Goal: Information Seeking & Learning: Learn about a topic

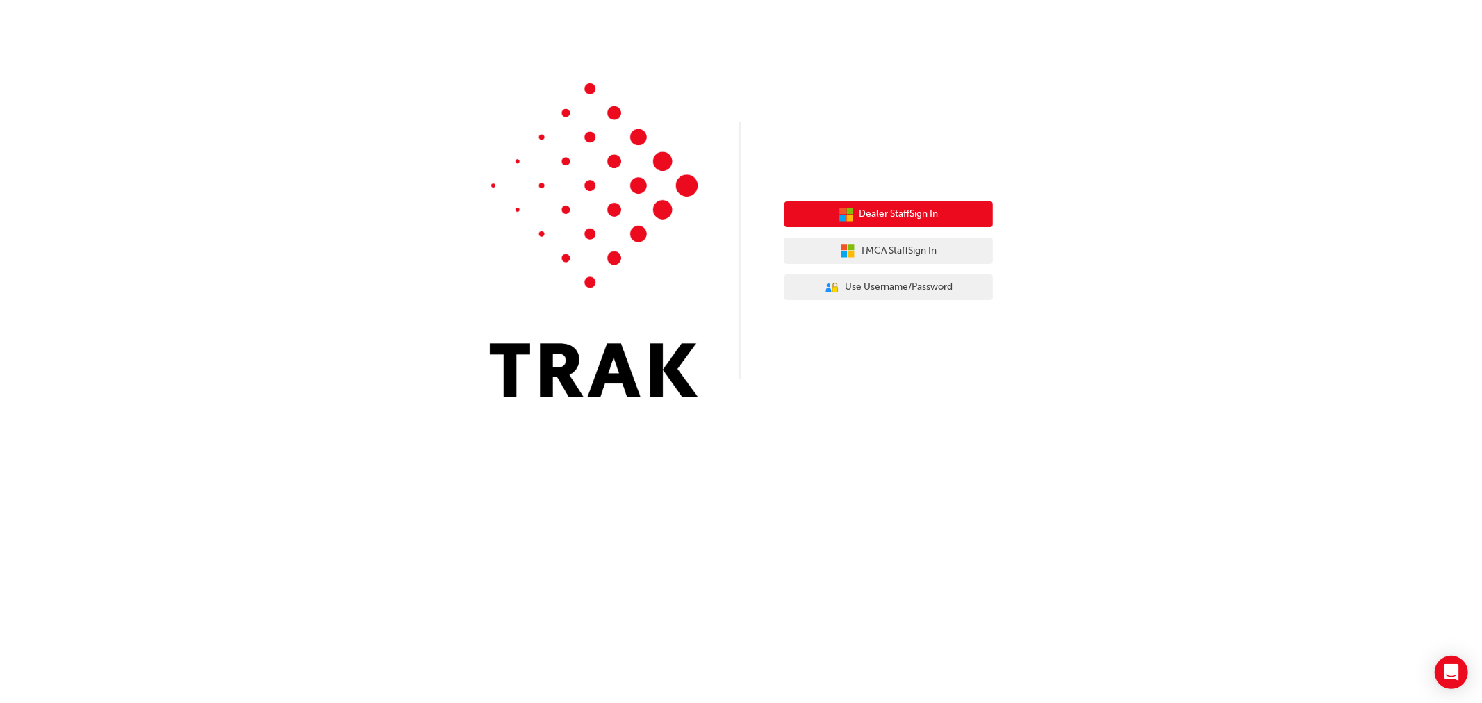
click at [918, 215] on span "Dealer Staff Sign In" at bounding box center [898, 214] width 79 height 16
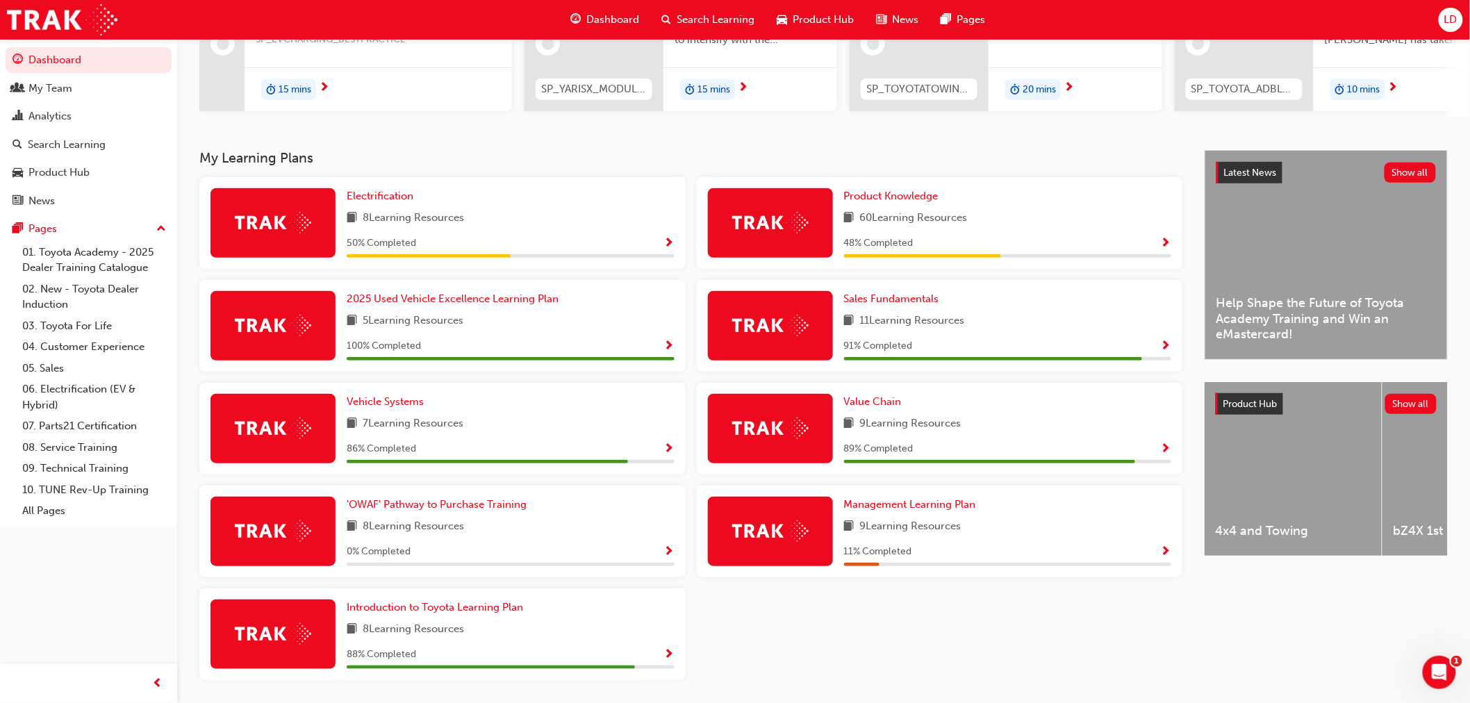
scroll to position [161, 0]
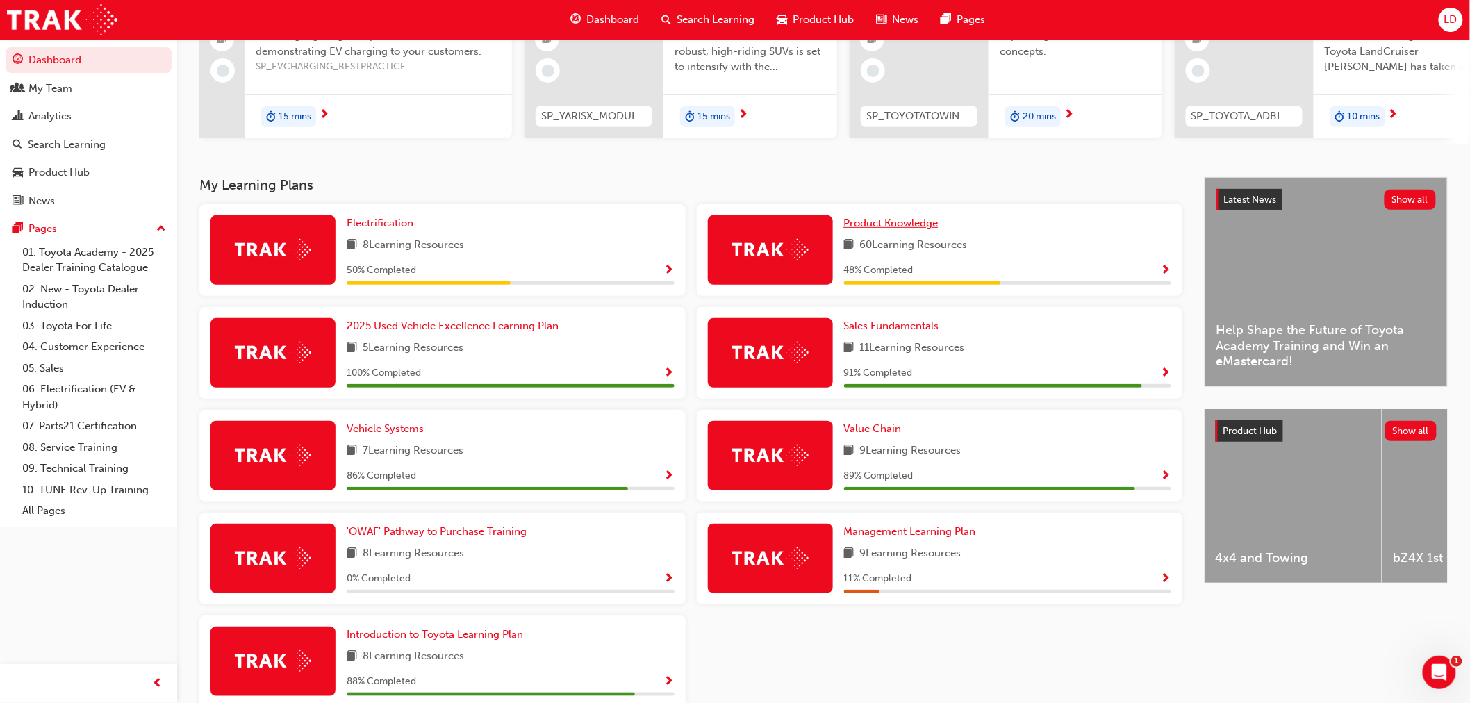
click at [858, 226] on span "Product Knowledge" at bounding box center [891, 223] width 94 height 13
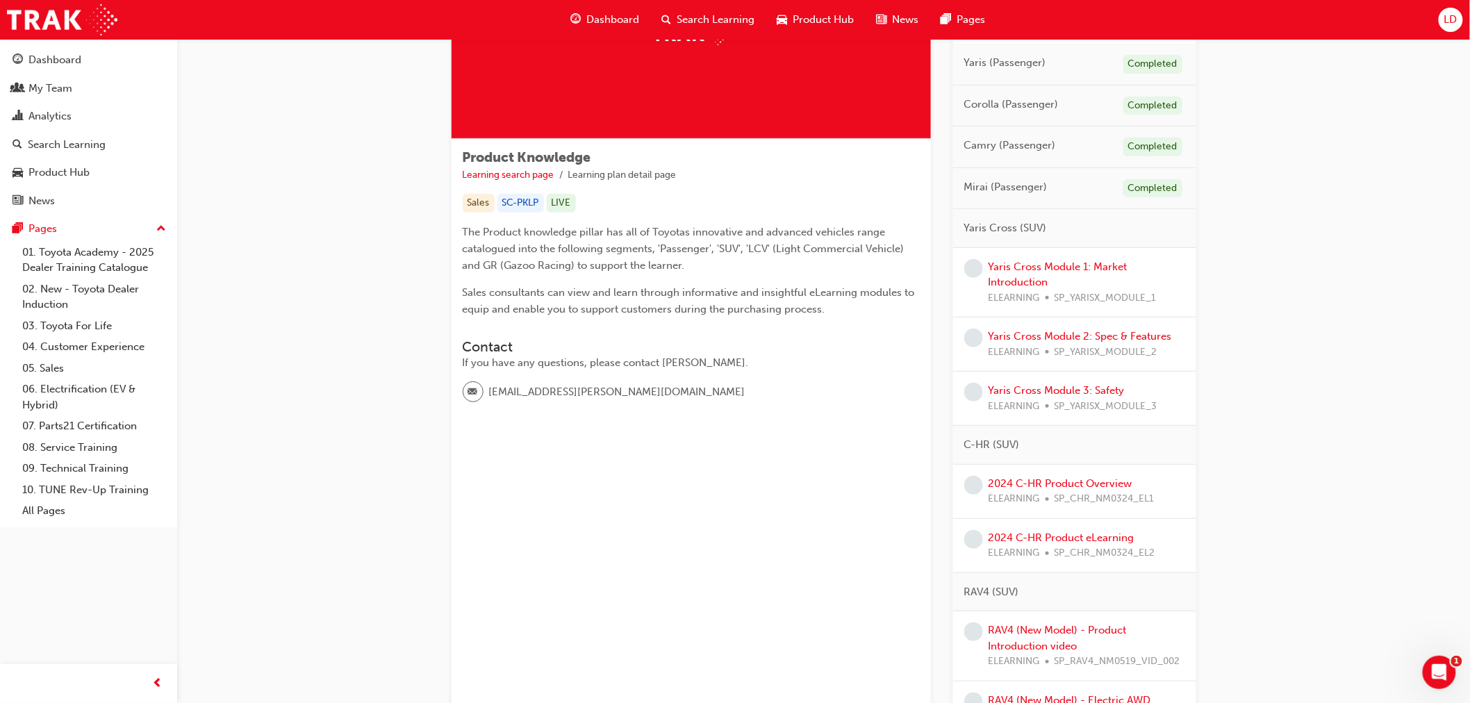
scroll to position [231, 0]
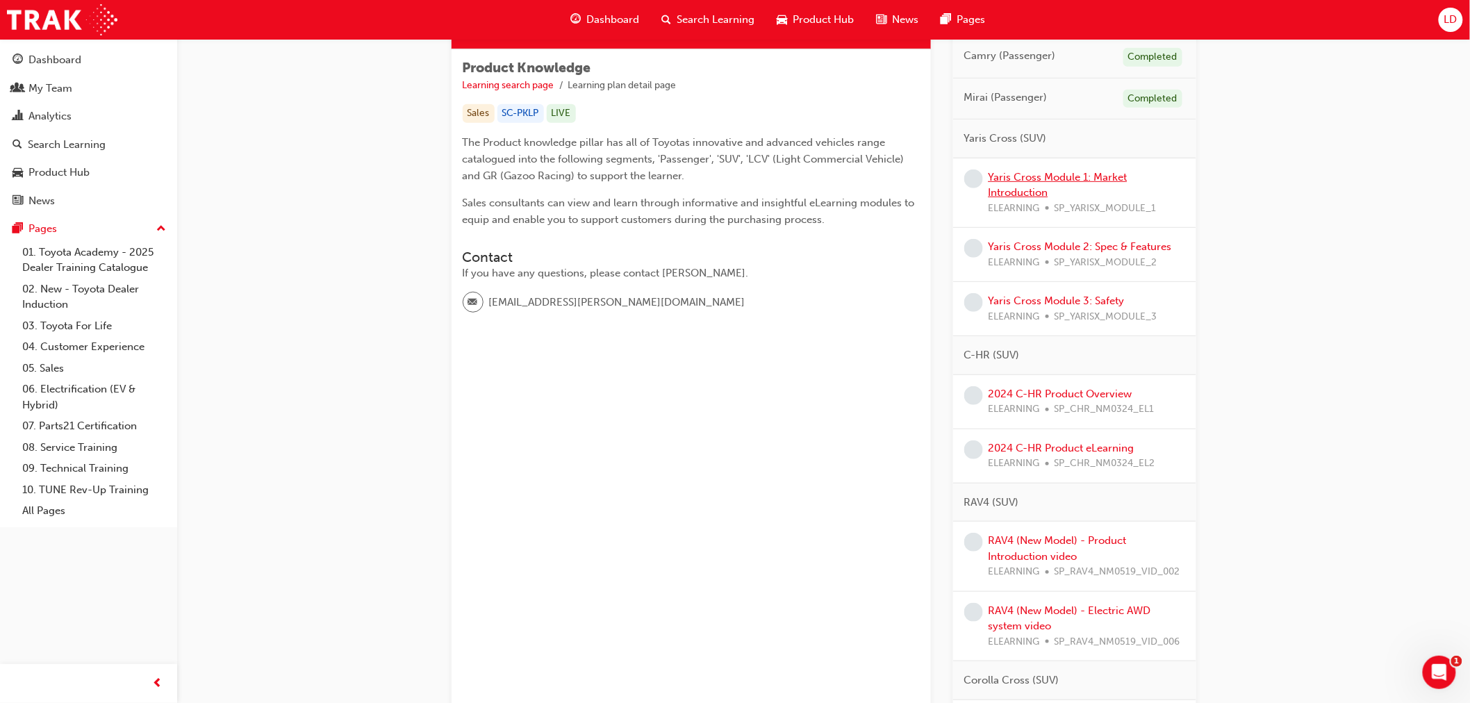
click at [1030, 179] on link "Yaris Cross Module 1: Market Introduction" at bounding box center [1058, 185] width 139 height 28
